Goal: Navigation & Orientation: Find specific page/section

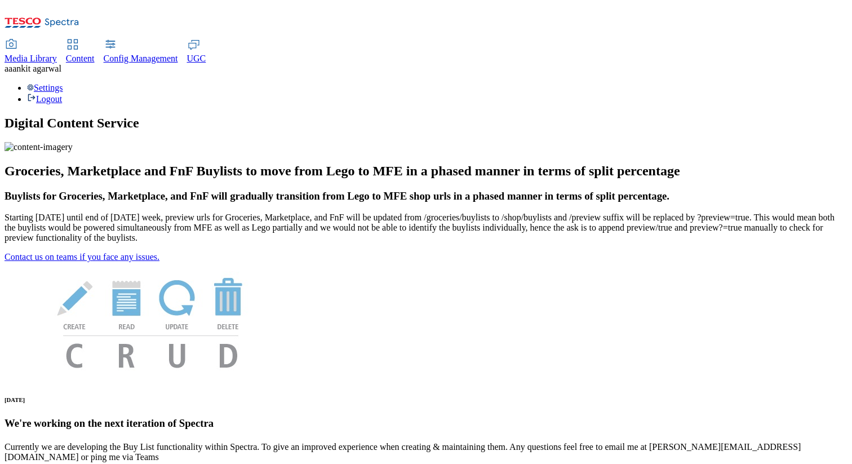
click at [206, 54] on span "UGC" at bounding box center [196, 59] width 19 height 10
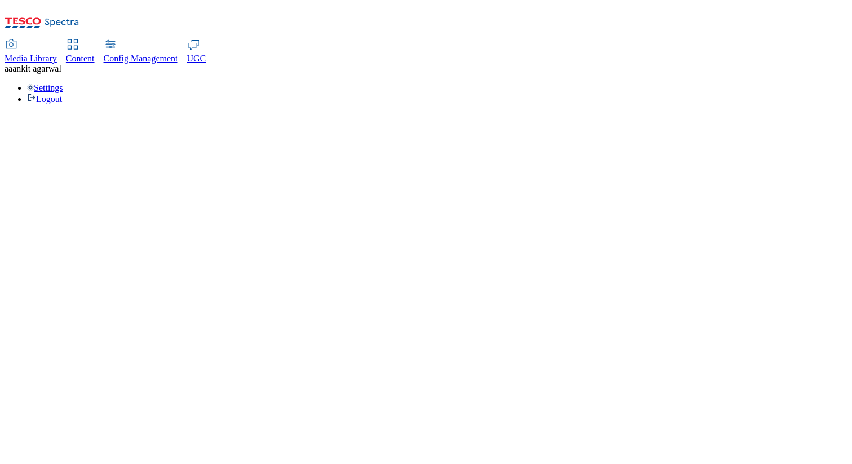
select select "All"
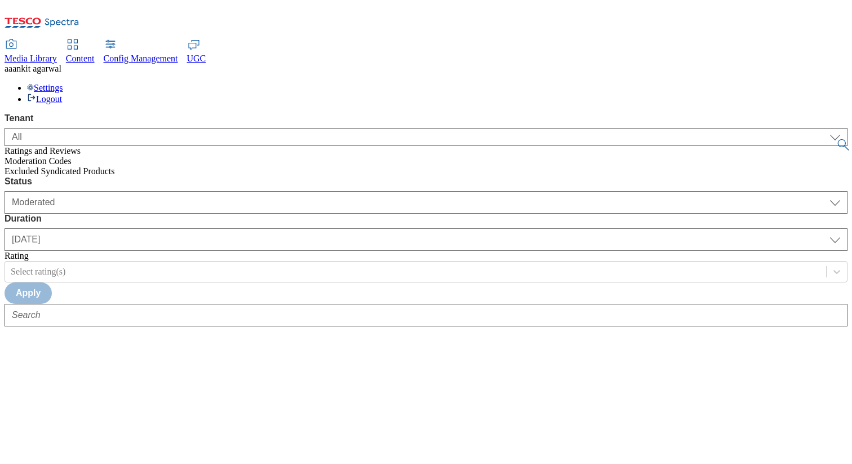
select select "All"
click at [178, 54] on div "Config Management" at bounding box center [141, 59] width 74 height 10
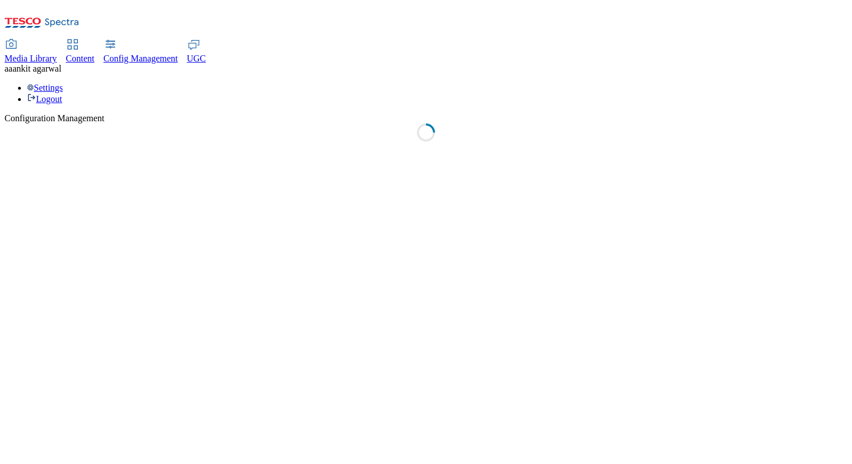
select select "uk"
click at [95, 54] on span "Content" at bounding box center [80, 59] width 29 height 10
select select "group-comms"
select select "uk"
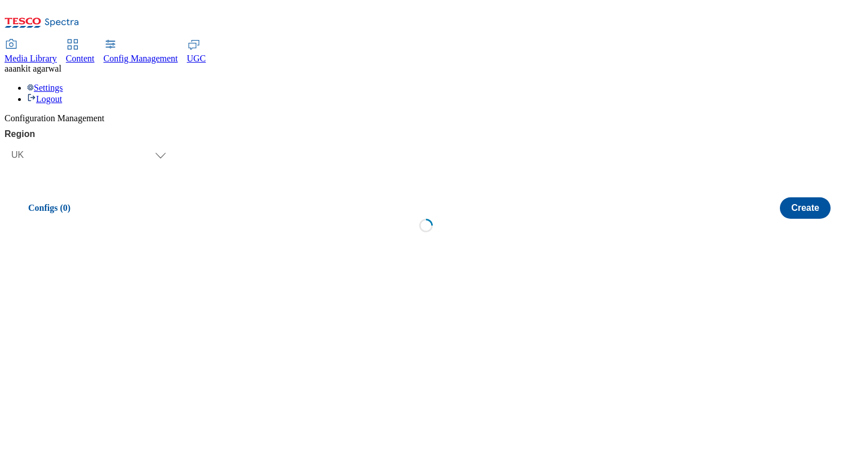
select select "uk"
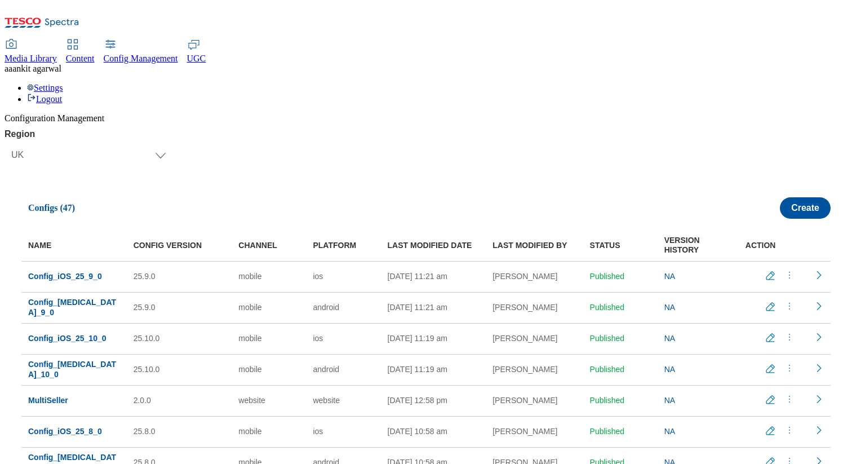
click at [57, 54] on span "Media Library" at bounding box center [31, 59] width 52 height 10
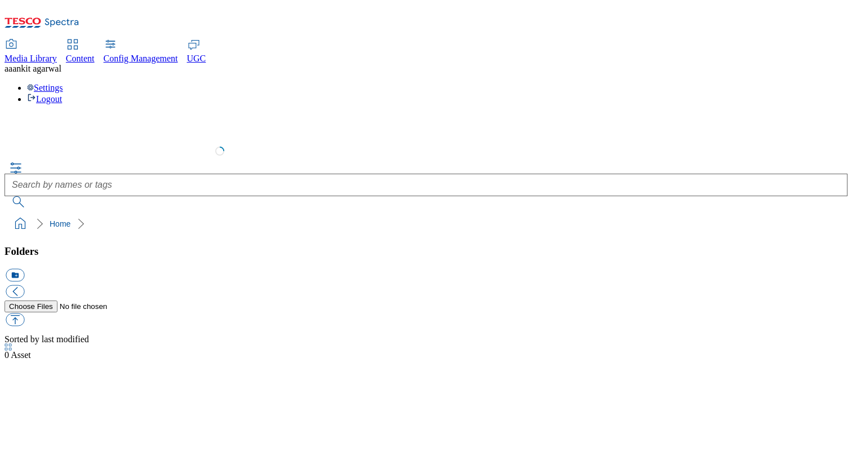
select select "flare-test"
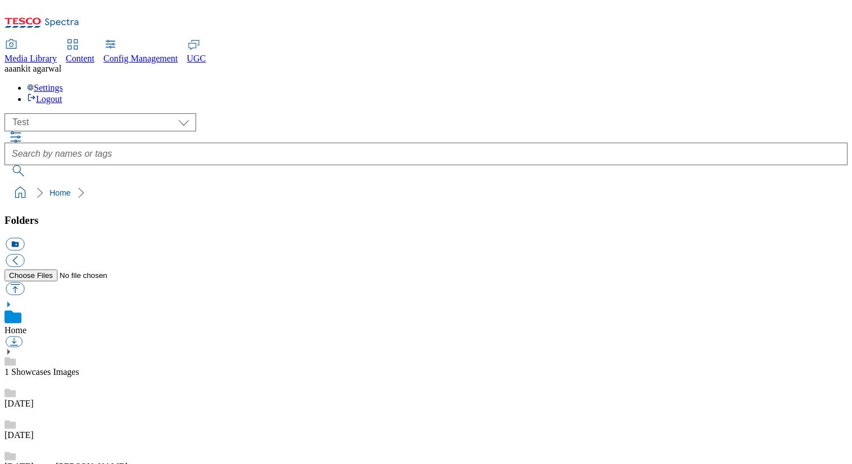
scroll to position [1, 0]
click at [95, 54] on span "Content" at bounding box center [80, 59] width 29 height 10
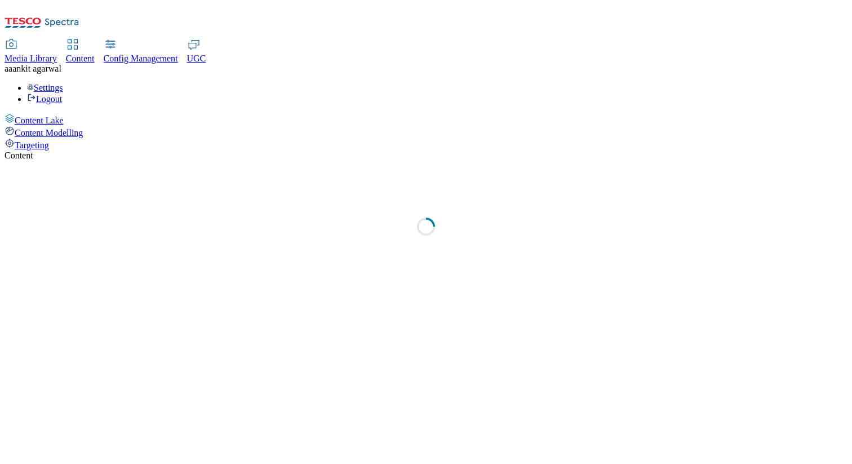
select select "group-comms"
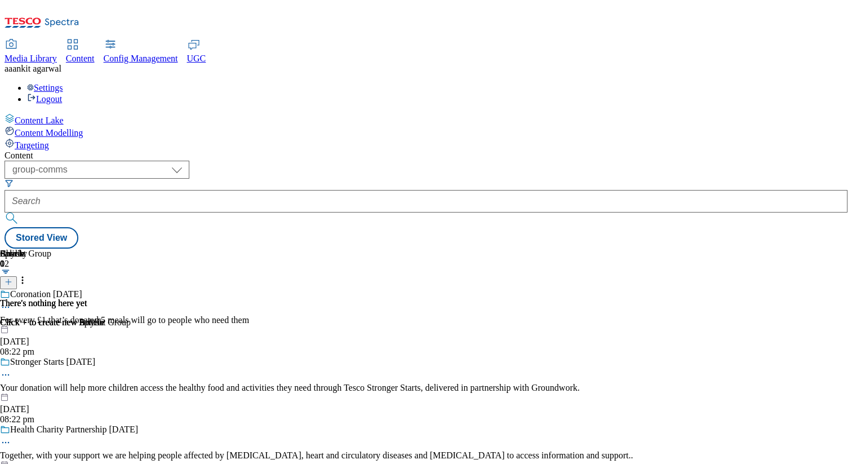
click at [178, 54] on div "Config Management" at bounding box center [141, 59] width 74 height 10
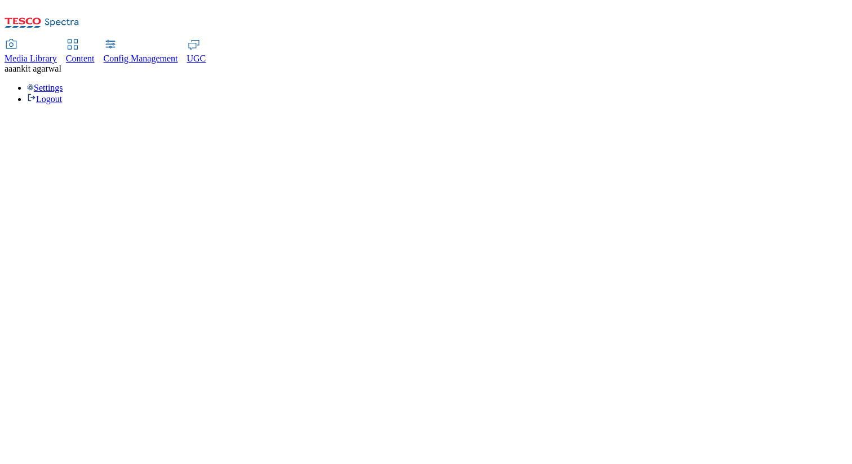
select select "uk"
select select "group-comms"
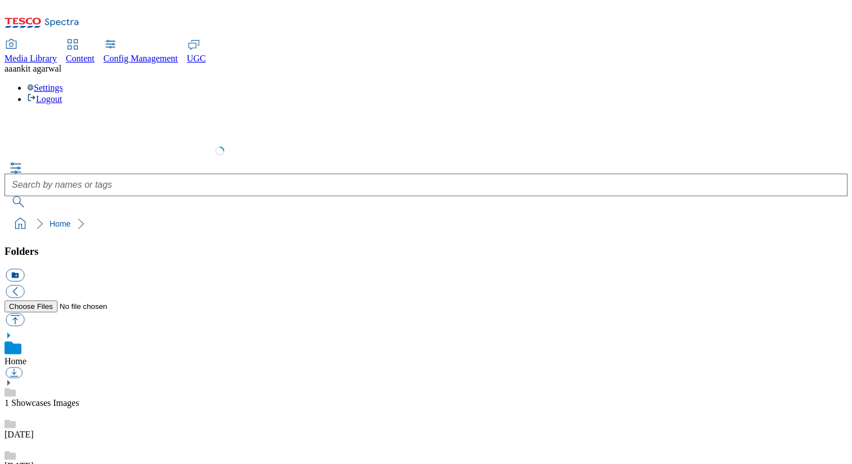
scroll to position [2, 0]
select select "flare-test"
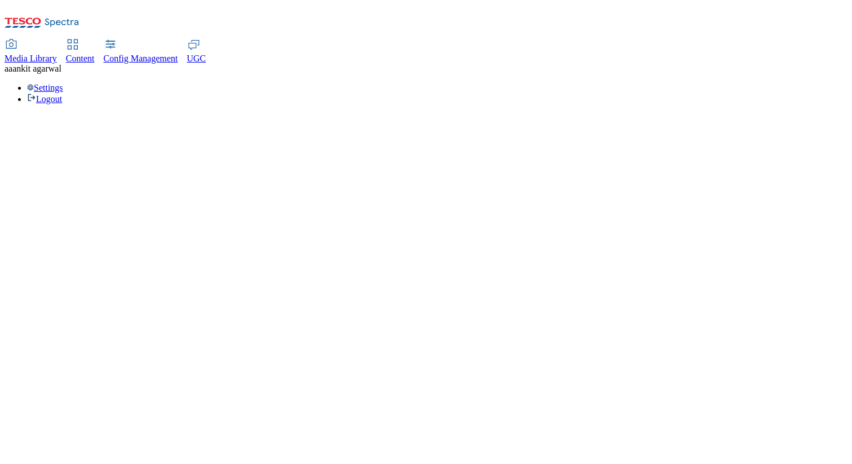
select select "group-comms"
